Goal: Find specific page/section: Find specific page/section

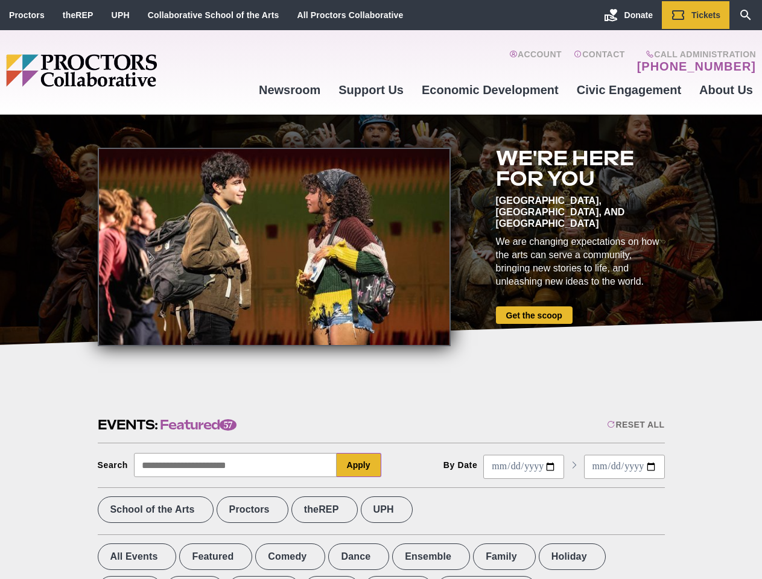
click at [381, 290] on div at bounding box center [274, 247] width 353 height 199
click at [635, 425] on div "Reset All" at bounding box center [635, 425] width 57 height 10
click at [359, 465] on button "Apply" at bounding box center [359, 465] width 45 height 24
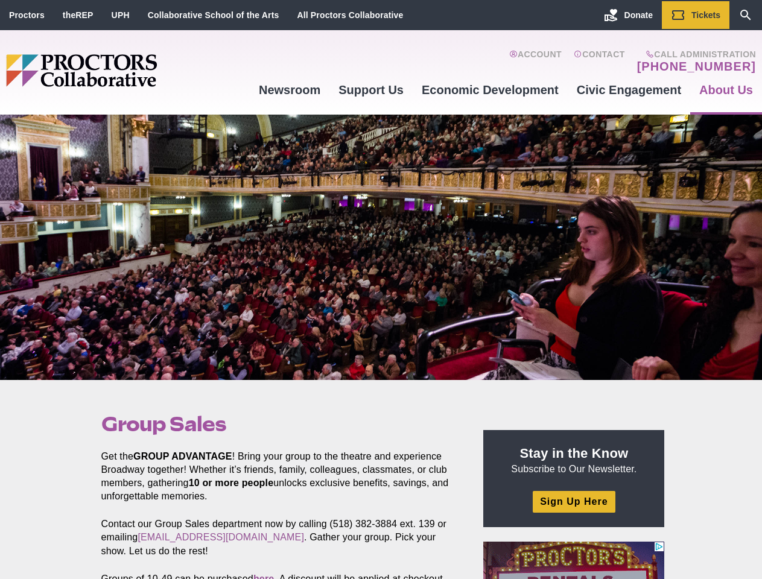
click at [381, 290] on div at bounding box center [381, 248] width 762 height 266
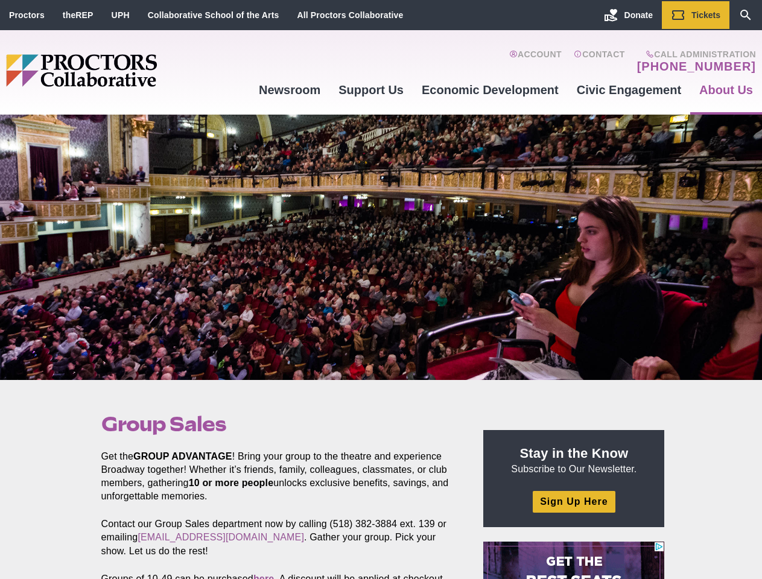
click at [381, 290] on div at bounding box center [381, 248] width 762 height 266
